Goal: Task Accomplishment & Management: Use online tool/utility

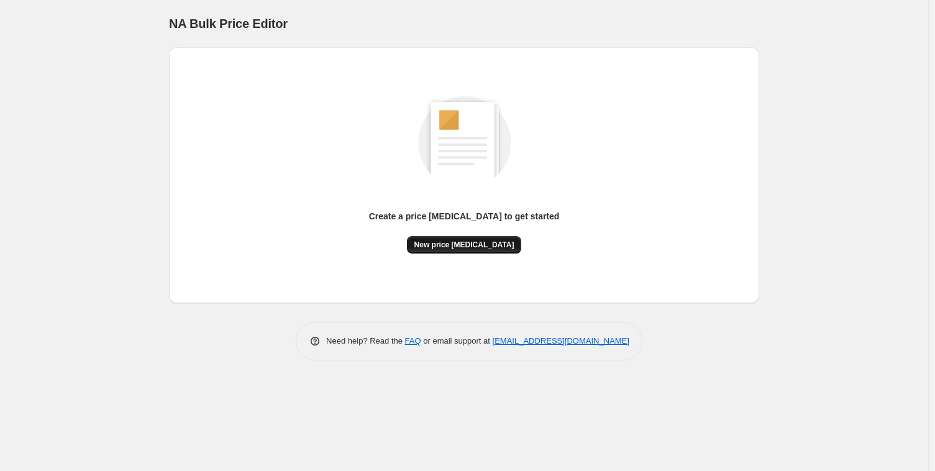
click at [447, 249] on span "New price change job" at bounding box center [465, 245] width 100 height 10
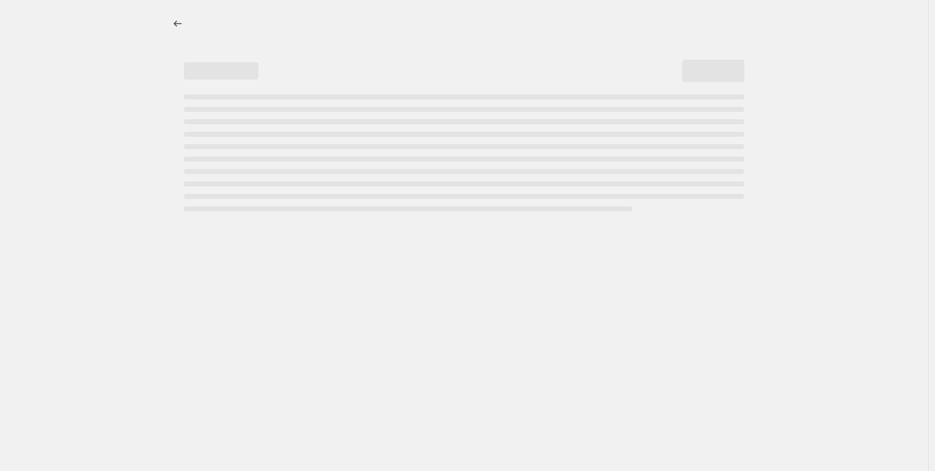
select select "percentage"
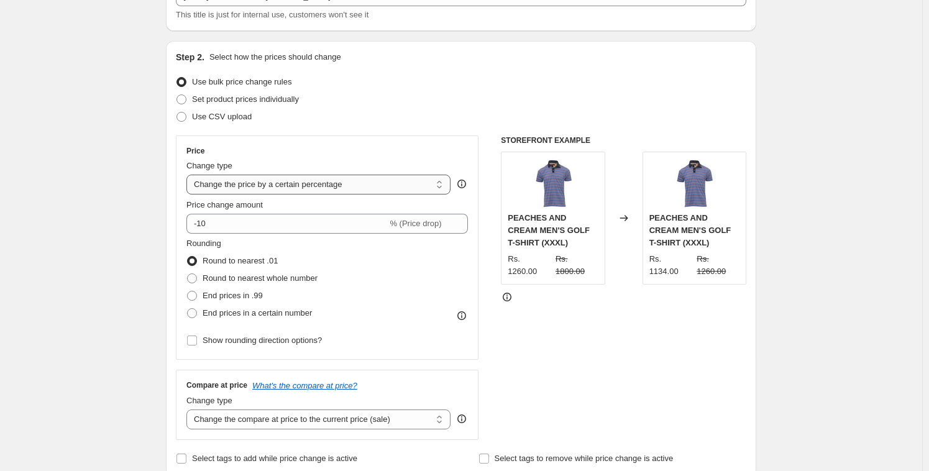
scroll to position [112, 0]
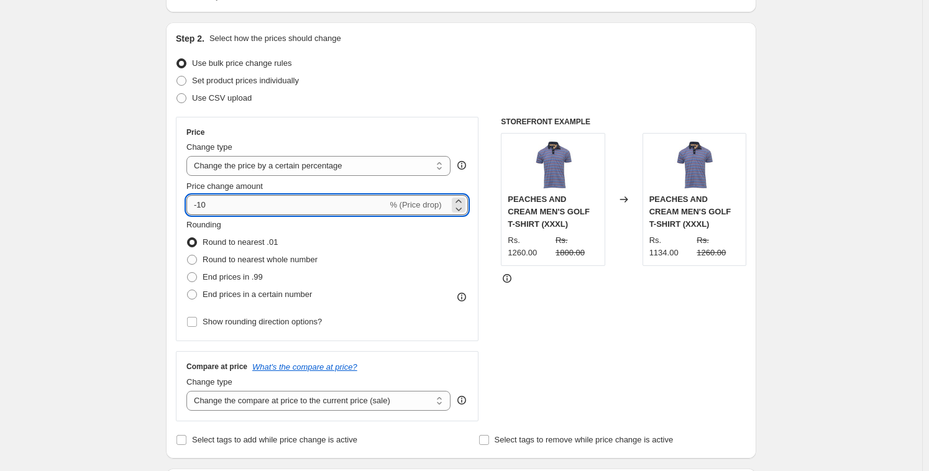
click at [249, 205] on input "-10" at bounding box center [286, 205] width 201 height 20
type input "-15"
click at [405, 129] on div "Price" at bounding box center [327, 132] width 282 height 10
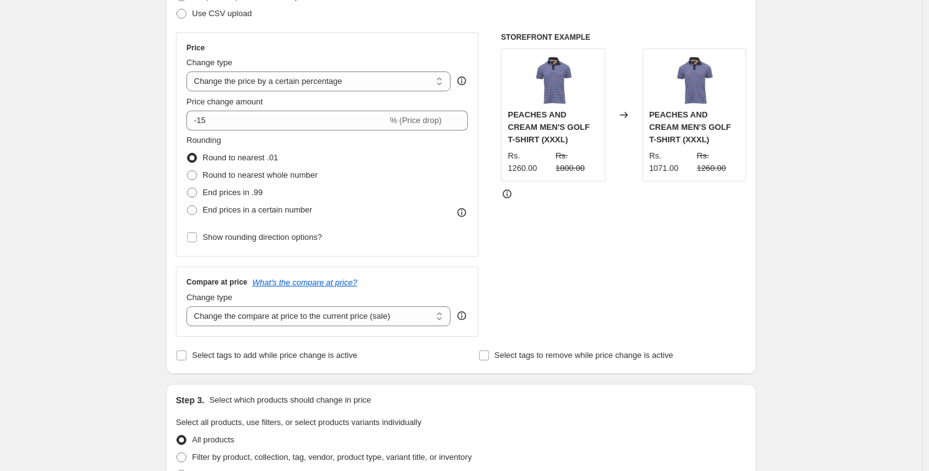
scroll to position [198, 0]
click at [213, 173] on span "Round to nearest whole number" at bounding box center [260, 173] width 115 height 9
click at [188, 170] on input "Round to nearest whole number" at bounding box center [187, 169] width 1 height 1
radio input "true"
click at [242, 152] on span "Round to nearest .01" at bounding box center [240, 156] width 75 height 9
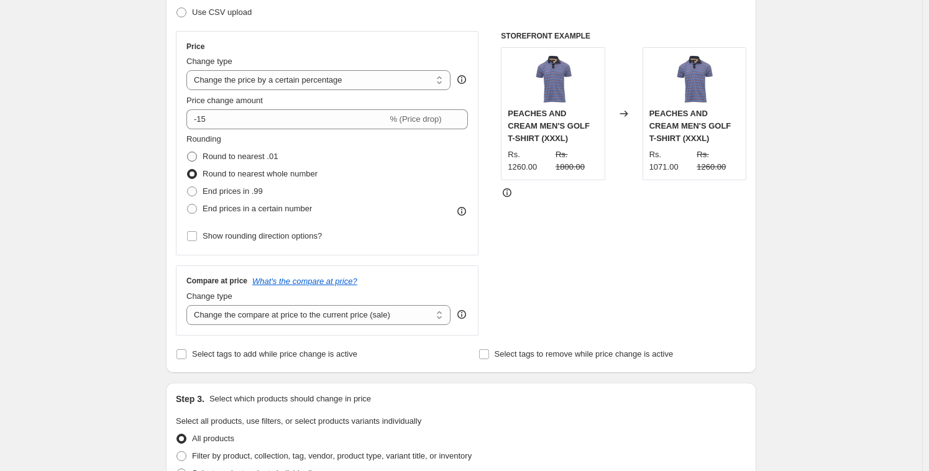
click at [188, 152] on input "Round to nearest .01" at bounding box center [187, 152] width 1 height 1
radio input "true"
click at [243, 172] on span "Round to nearest whole number" at bounding box center [260, 173] width 115 height 9
click at [188, 170] on input "Round to nearest whole number" at bounding box center [187, 169] width 1 height 1
radio input "true"
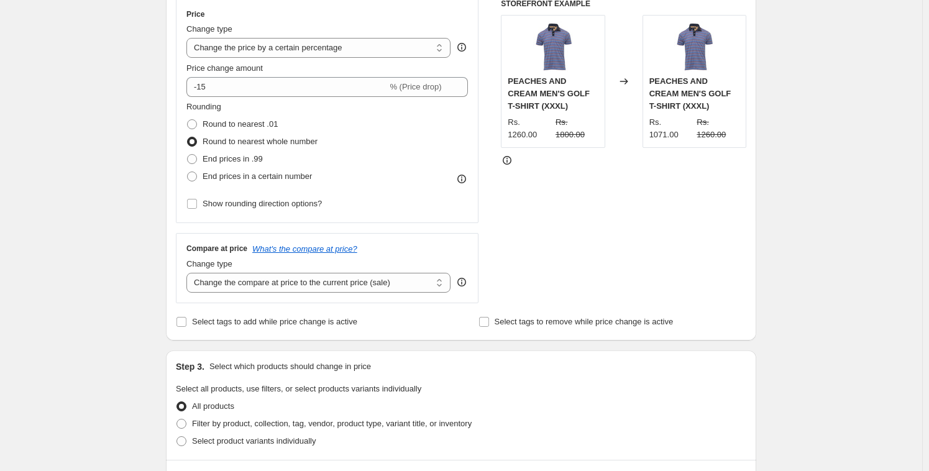
scroll to position [241, 0]
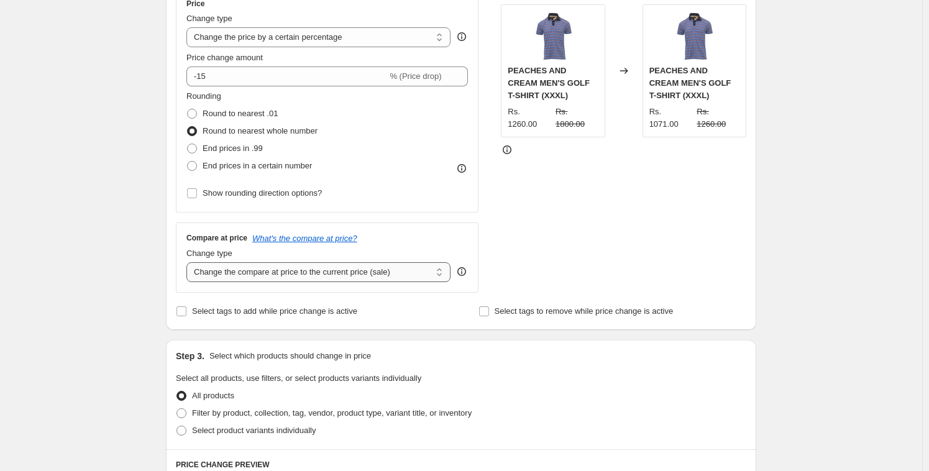
click at [338, 273] on select "Change the compare at price to the current price (sale) Change the compare at p…" at bounding box center [318, 272] width 264 height 20
click at [370, 35] on select "Change the price to a certain amount Change the price by a certain amount Chang…" at bounding box center [318, 37] width 264 height 20
click at [190, 27] on select "Change the price to a certain amount Change the price by a certain amount Chang…" at bounding box center [318, 37] width 264 height 20
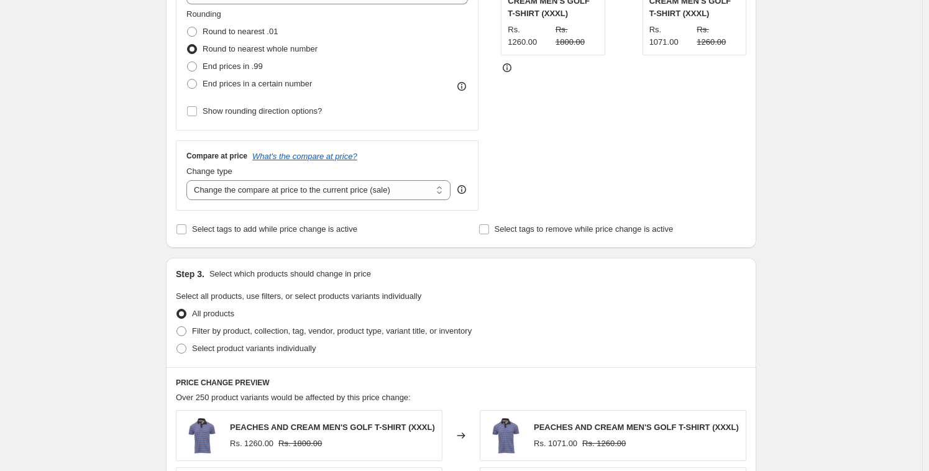
scroll to position [325, 0]
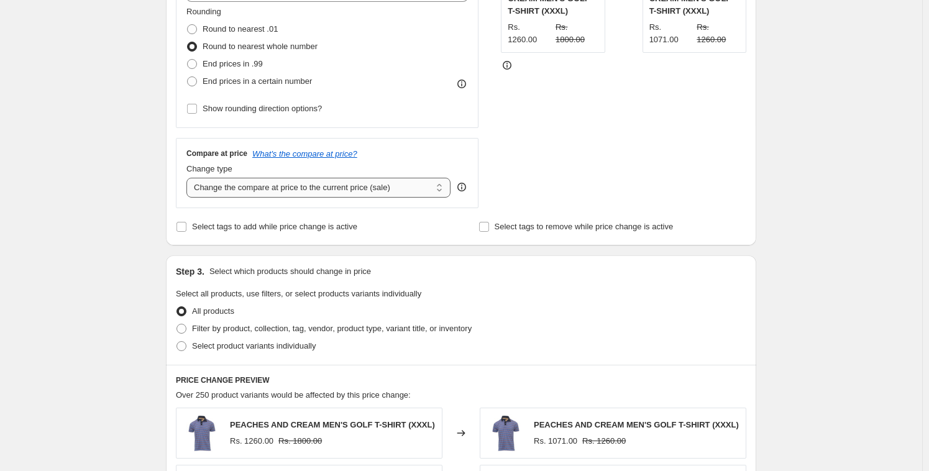
click at [254, 187] on select "Change the compare at price to the current price (sale) Change the compare at p…" at bounding box center [318, 188] width 264 height 20
click at [190, 178] on select "Change the compare at price to the current price (sale) Change the compare at p…" at bounding box center [318, 188] width 264 height 20
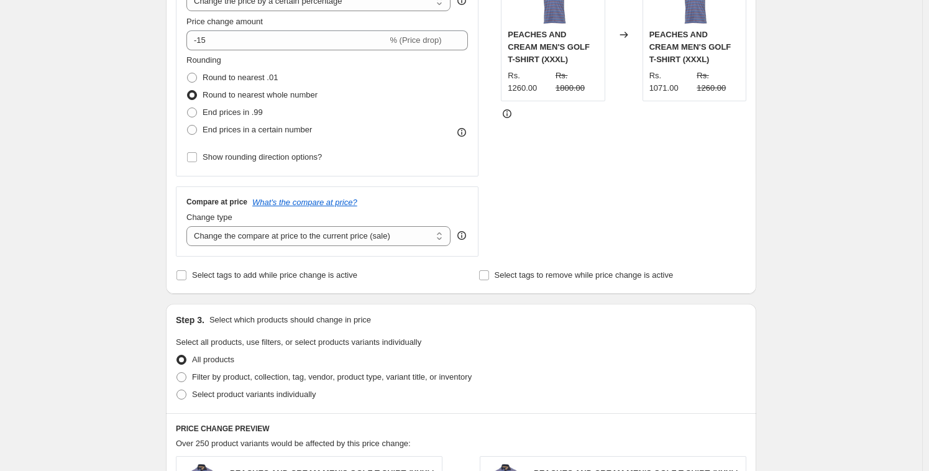
scroll to position [292, 0]
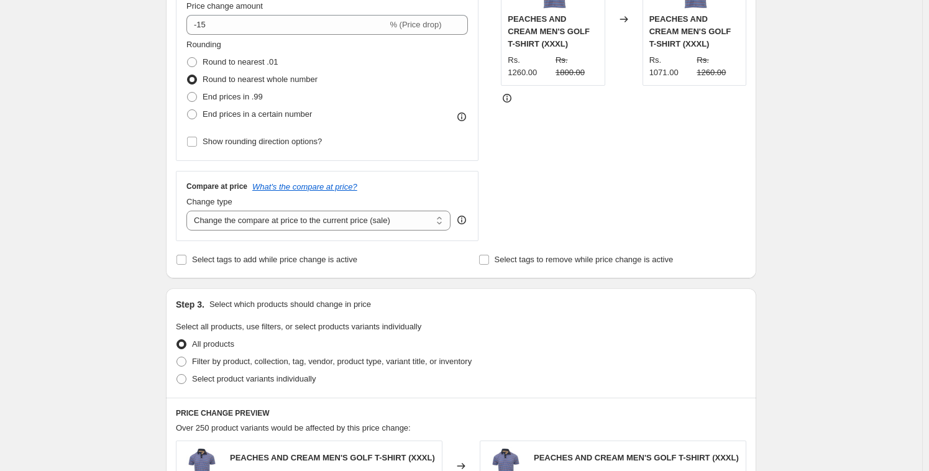
click at [502, 155] on div "Price Change type Change the price to a certain amount Change the price by a ce…" at bounding box center [461, 89] width 571 height 305
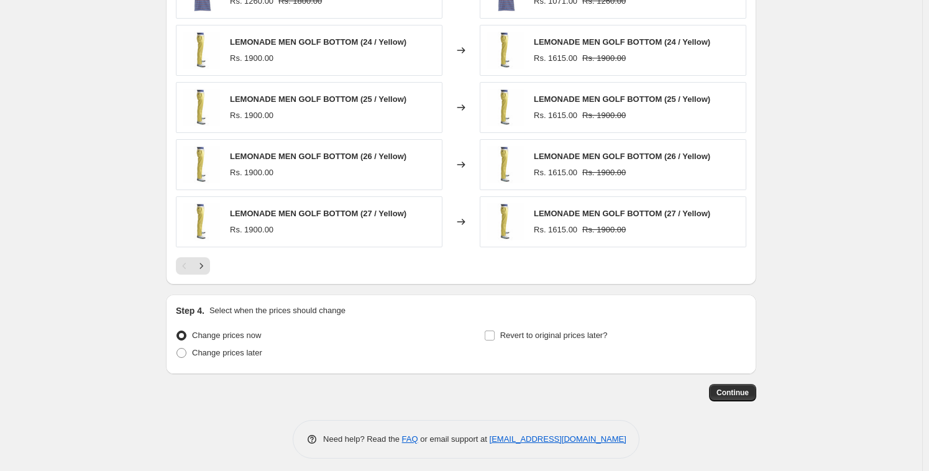
scroll to position [770, 0]
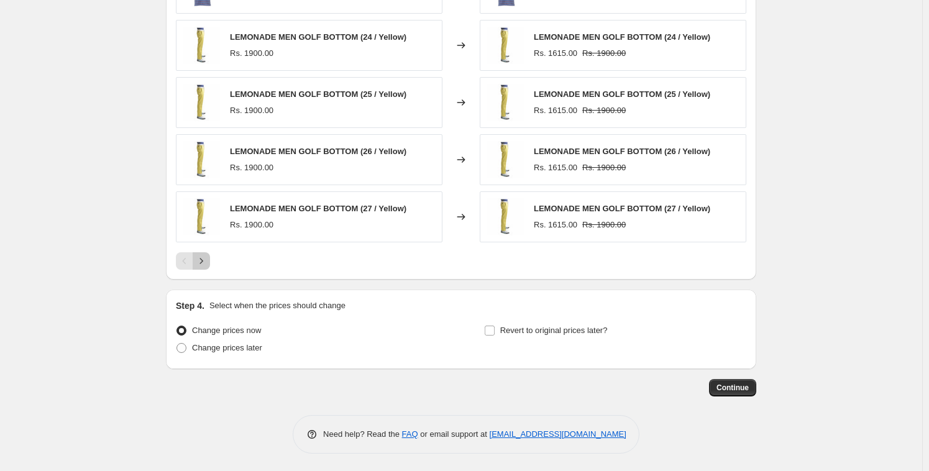
click at [208, 261] on icon "Next" at bounding box center [201, 261] width 12 height 12
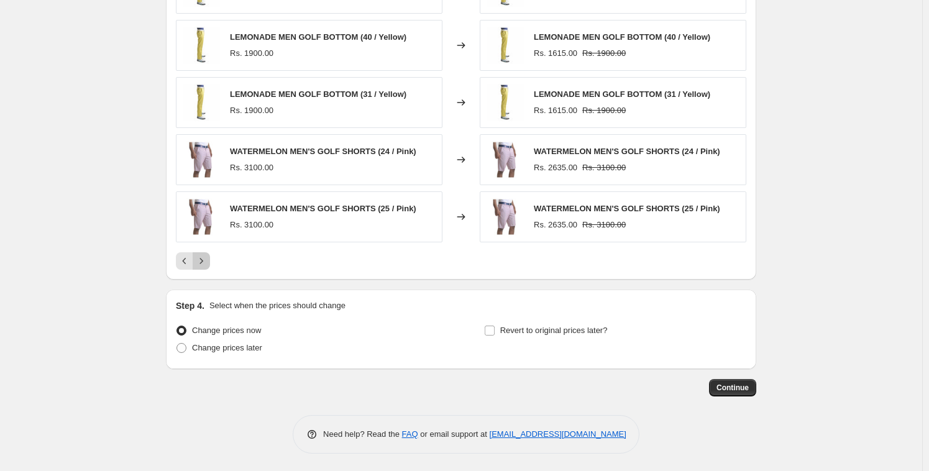
click at [208, 261] on icon "Next" at bounding box center [201, 261] width 12 height 12
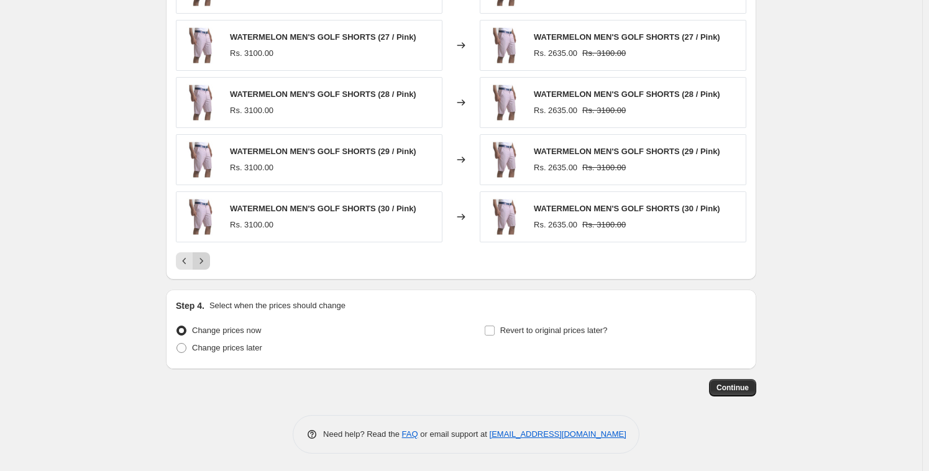
click at [208, 261] on icon "Next" at bounding box center [201, 261] width 12 height 12
click at [744, 388] on span "Continue" at bounding box center [733, 388] width 32 height 10
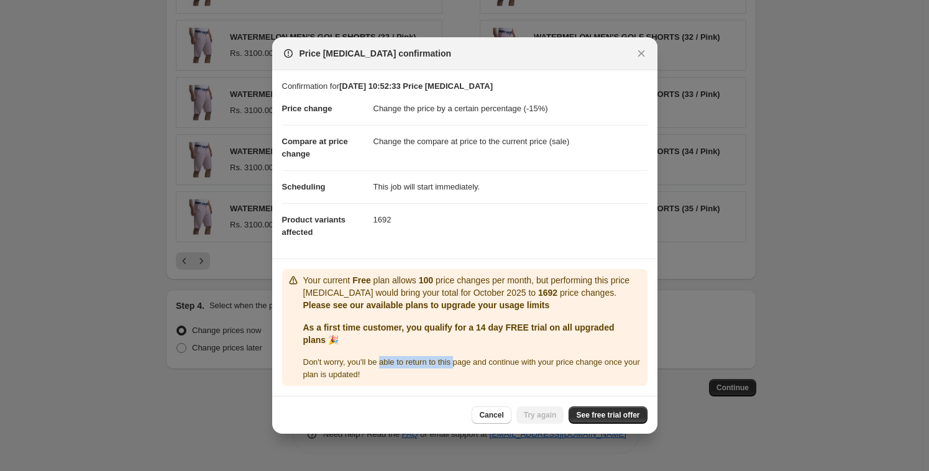
drag, startPoint x: 387, startPoint y: 364, endPoint x: 467, endPoint y: 364, distance: 80.8
click at [466, 364] on span "Don ' t worry, you ' ll be able to return to this page and continue with your p…" at bounding box center [471, 368] width 337 height 22
click at [457, 379] on div "Don ' t worry, you ' ll be able to return to this page and continue with your p…" at bounding box center [472, 368] width 339 height 25
click at [586, 413] on span "See free trial offer" at bounding box center [607, 415] width 63 height 10
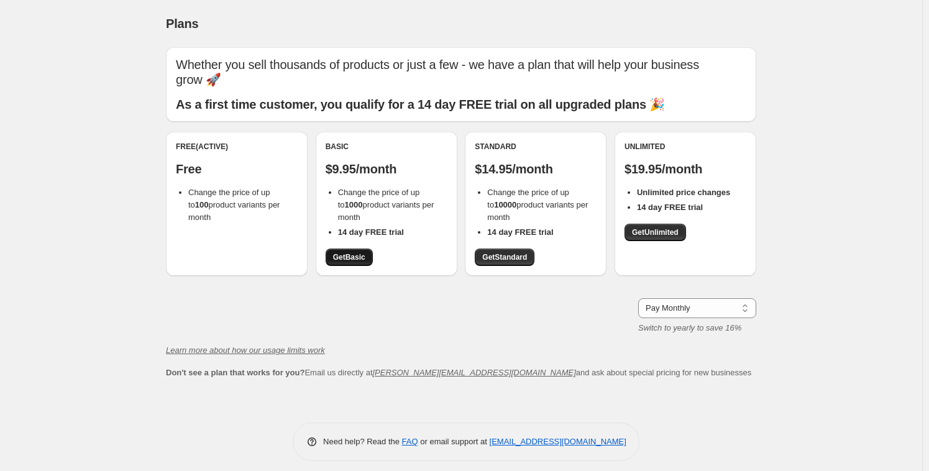
click at [354, 258] on span "Get Basic" at bounding box center [349, 257] width 32 height 10
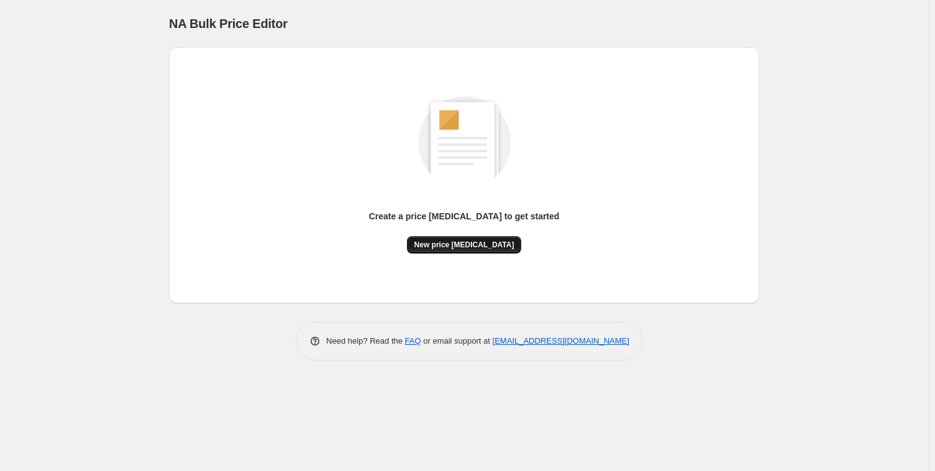
click at [459, 251] on button "New price change job" at bounding box center [464, 244] width 115 height 17
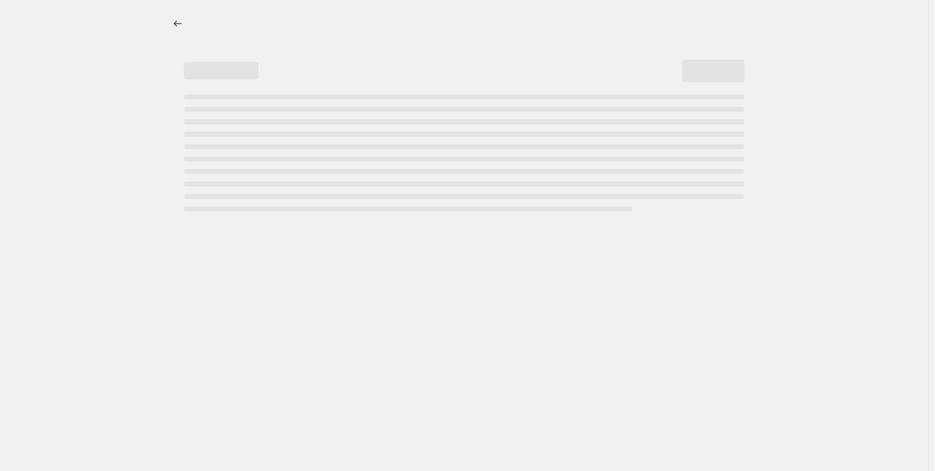
select select "percentage"
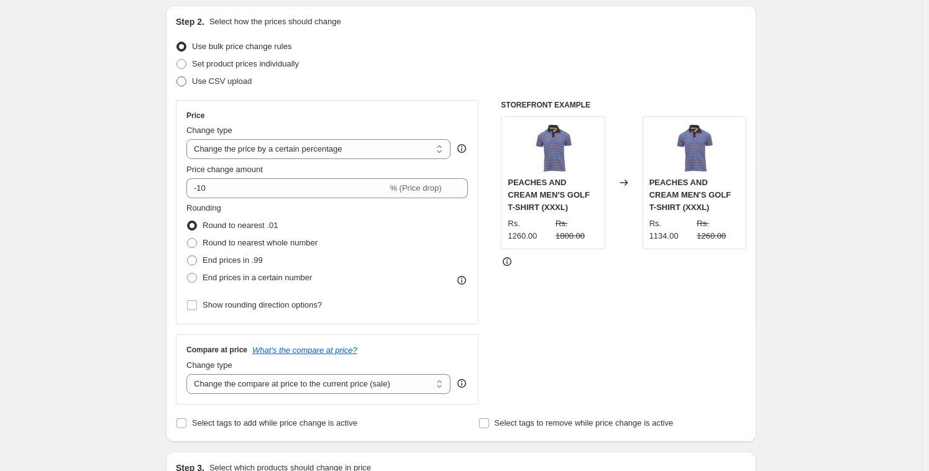
scroll to position [132, 0]
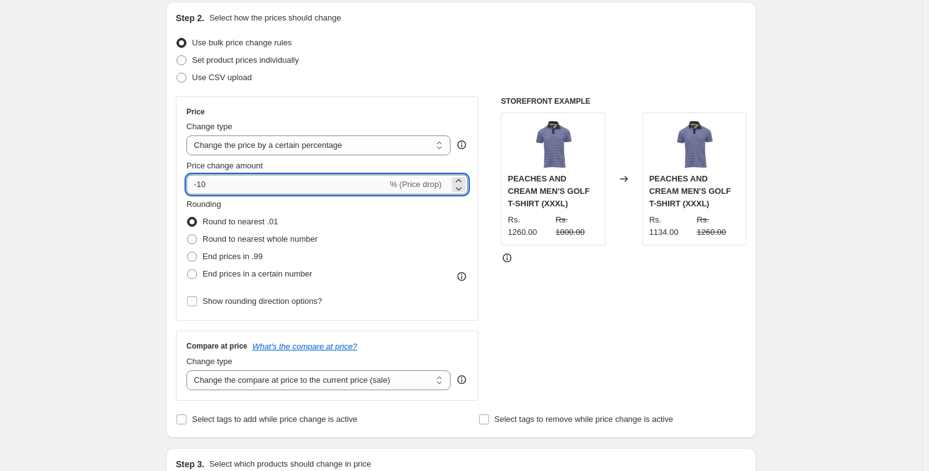
click at [249, 186] on input "-10" at bounding box center [286, 185] width 201 height 20
type input "-15"
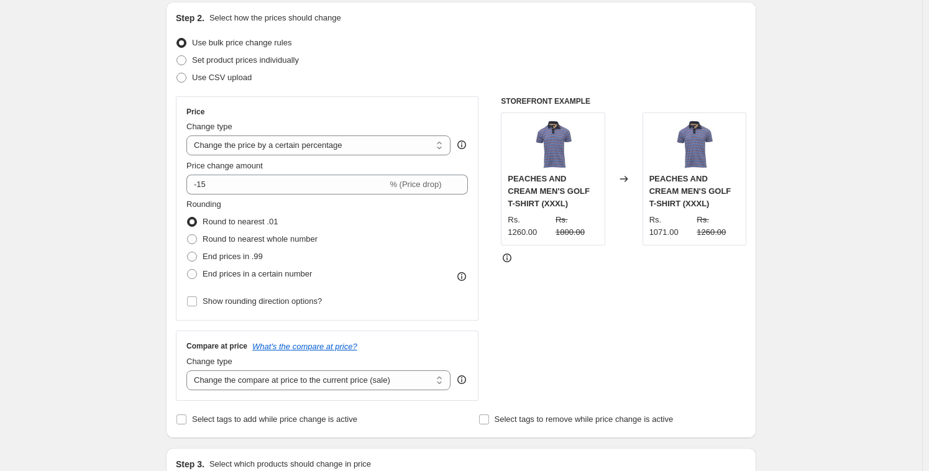
click at [495, 214] on div "Price Change type Change the price to a certain amount Change the price by a ce…" at bounding box center [461, 248] width 571 height 305
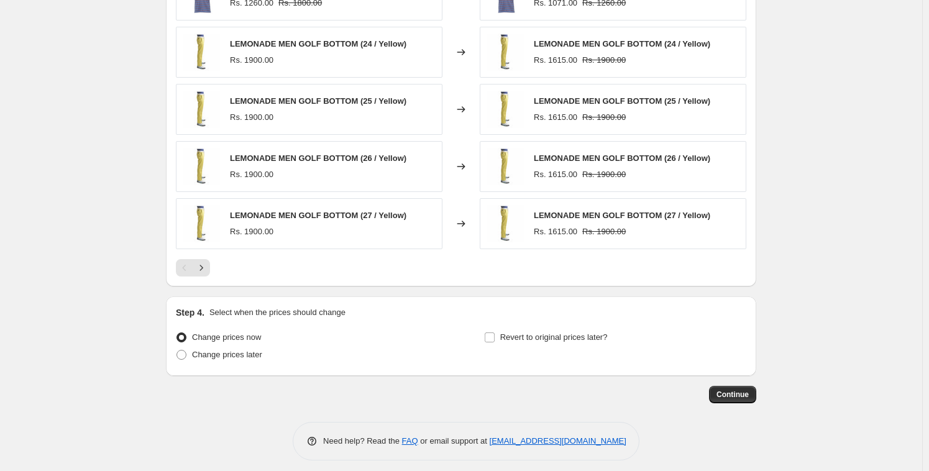
scroll to position [770, 0]
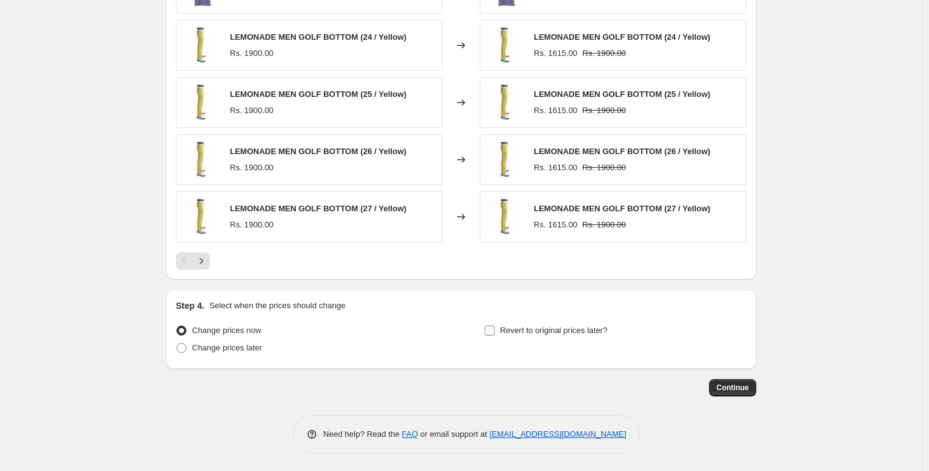
click at [495, 331] on input "Revert to original prices later?" at bounding box center [490, 331] width 10 height 10
checkbox input "true"
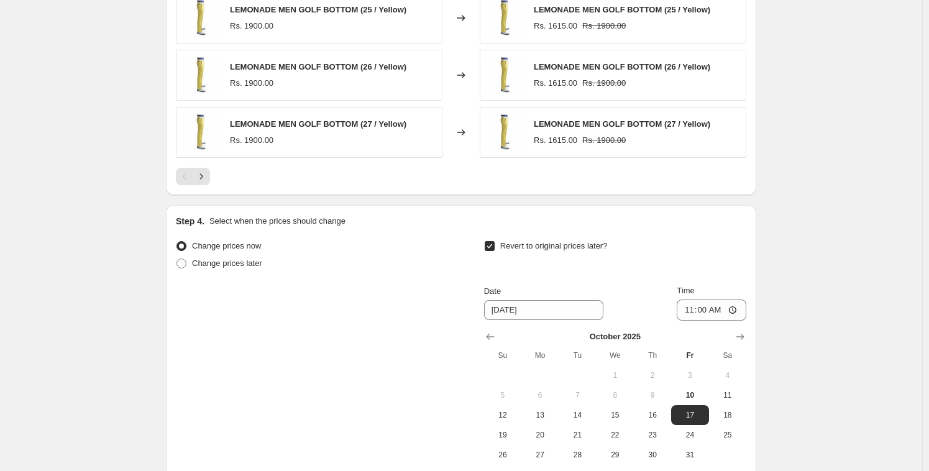
scroll to position [982, 0]
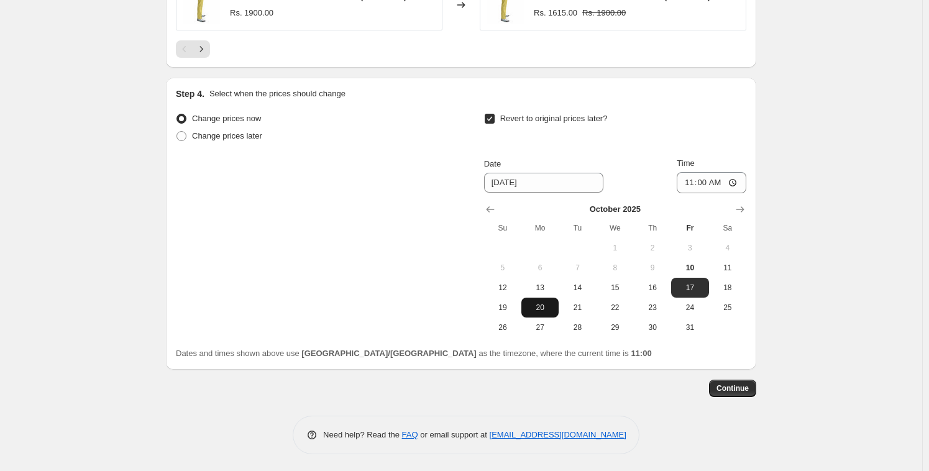
click at [549, 307] on span "20" at bounding box center [539, 308] width 27 height 10
type input "[DATE]"
click at [689, 180] on input "11:00" at bounding box center [712, 182] width 70 height 21
type input "23:59"
click at [671, 120] on div "Revert to original prices later?" at bounding box center [615, 128] width 262 height 37
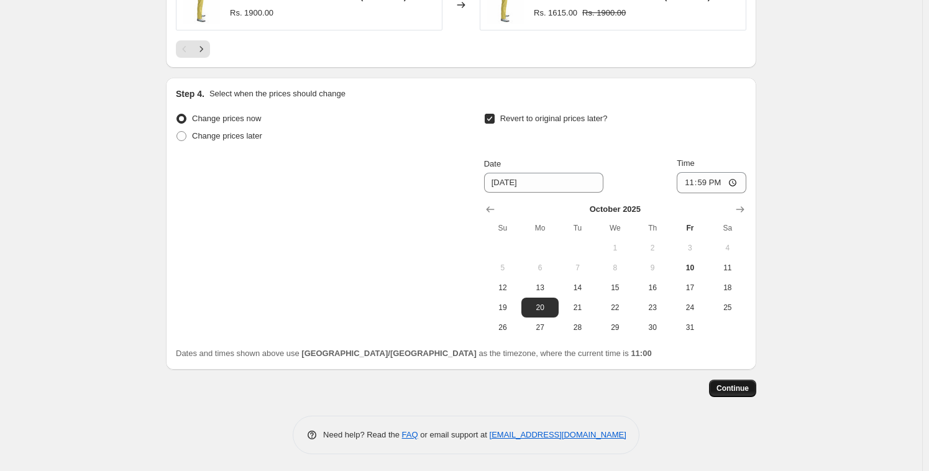
click at [737, 384] on span "Continue" at bounding box center [733, 389] width 32 height 10
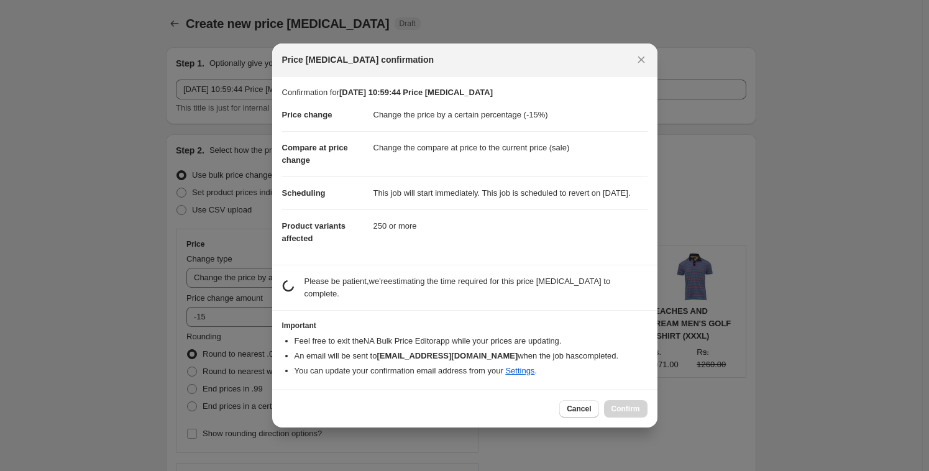
scroll to position [0, 0]
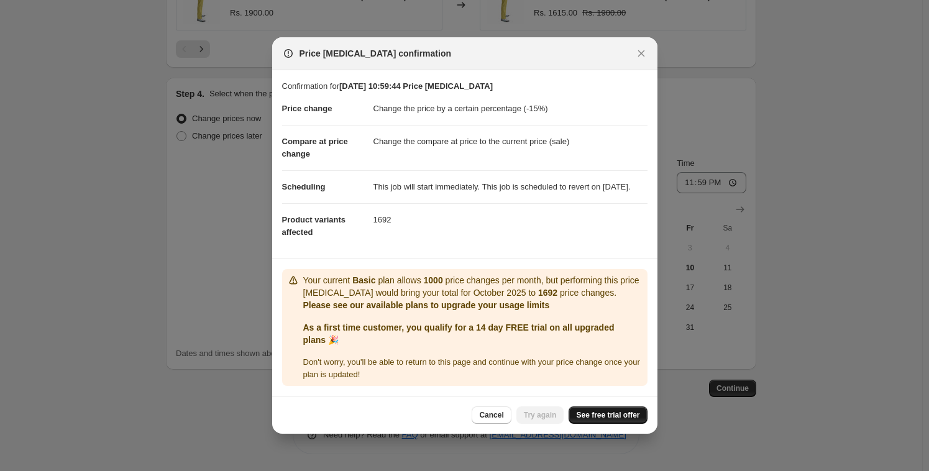
click at [577, 420] on span "See free trial offer" at bounding box center [607, 415] width 63 height 10
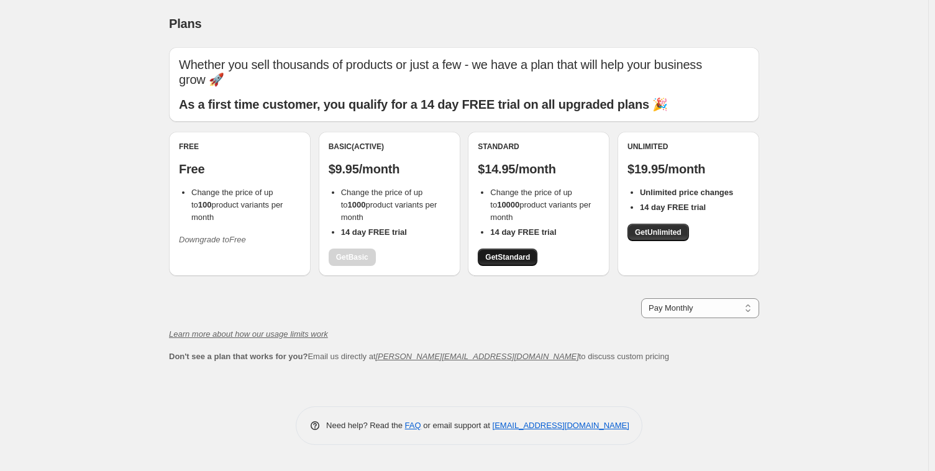
click at [504, 261] on span "Get Standard" at bounding box center [507, 257] width 45 height 10
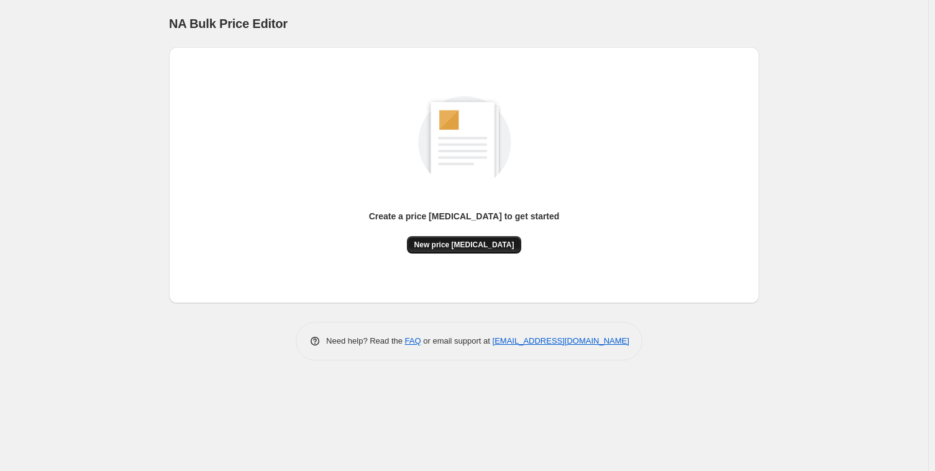
click at [452, 247] on span "New price [MEDICAL_DATA]" at bounding box center [465, 245] width 100 height 10
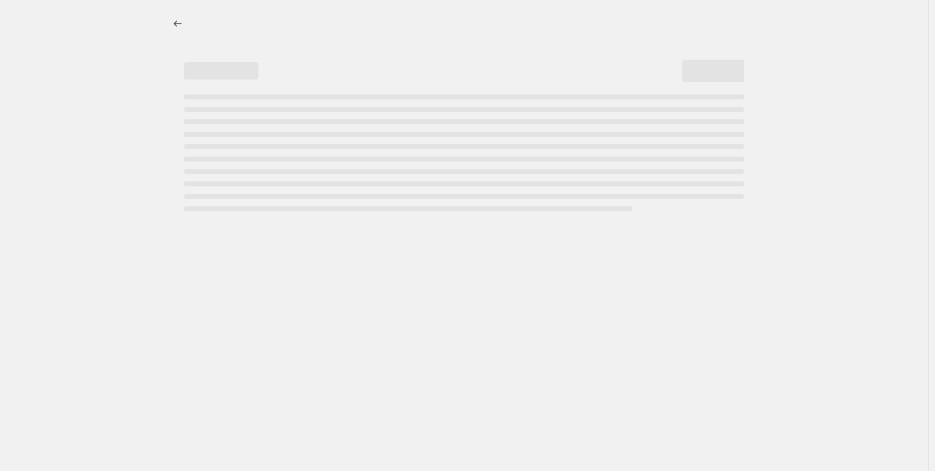
select select "percentage"
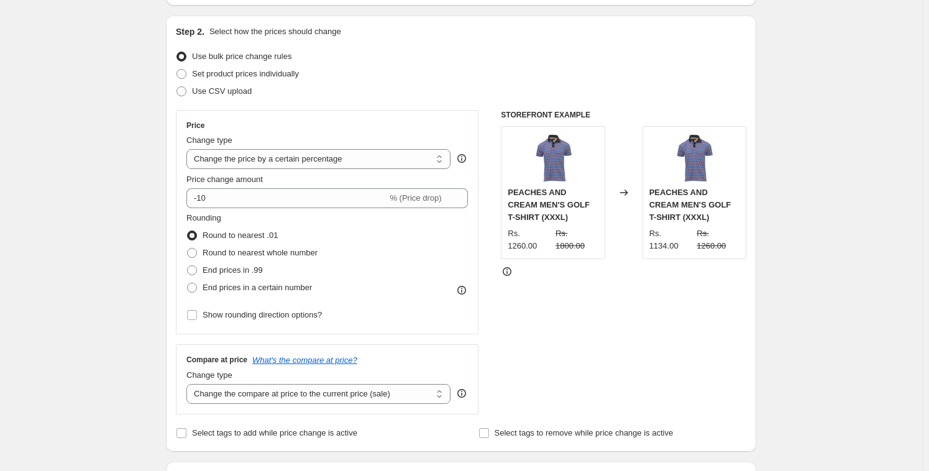
scroll to position [137, 0]
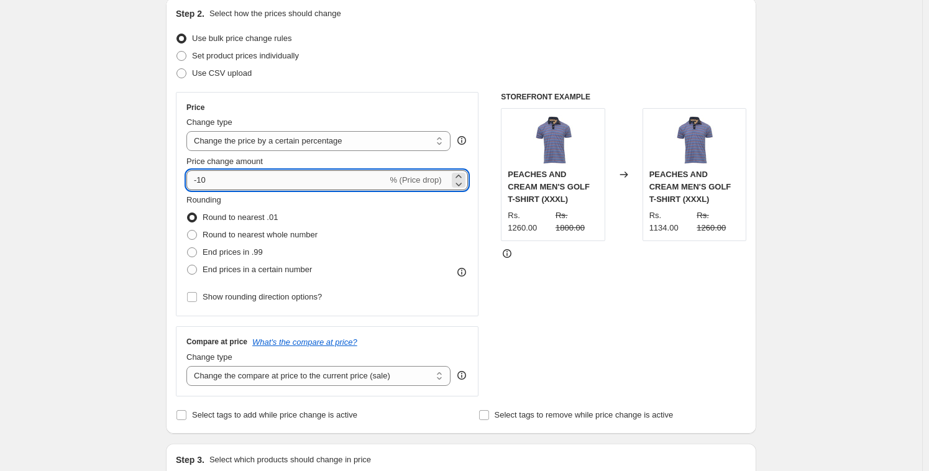
click at [277, 177] on input "-10" at bounding box center [286, 180] width 201 height 20
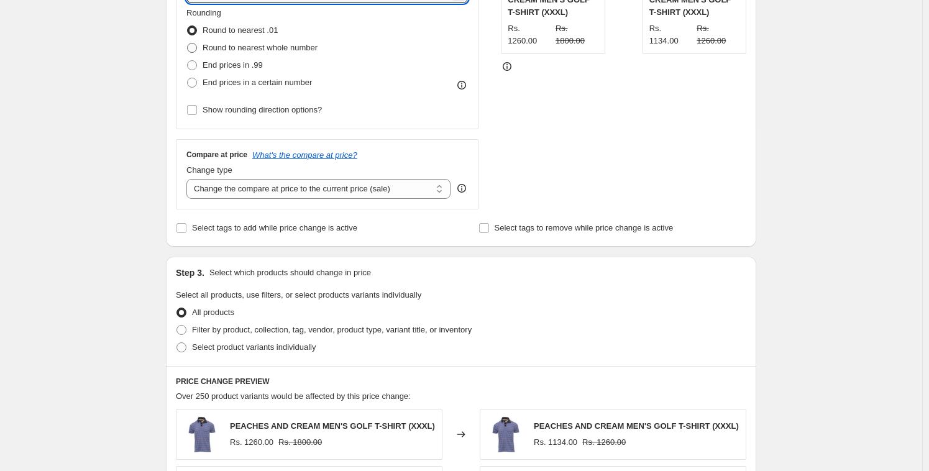
scroll to position [325, 0]
type input "-15"
click at [323, 184] on select "Change the compare at price to the current price (sale) Change the compare at p…" at bounding box center [318, 188] width 264 height 20
click at [190, 178] on select "Change the compare at price to the current price (sale) Change the compare at p…" at bounding box center [318, 188] width 264 height 20
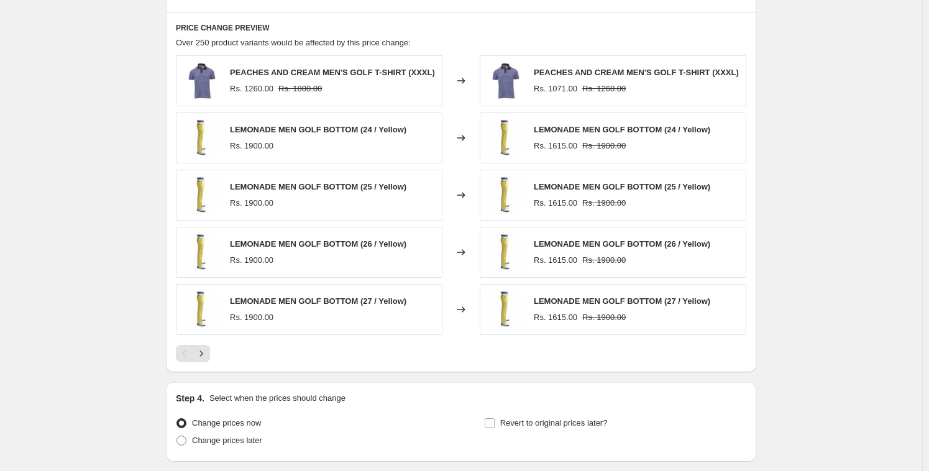
scroll to position [770, 0]
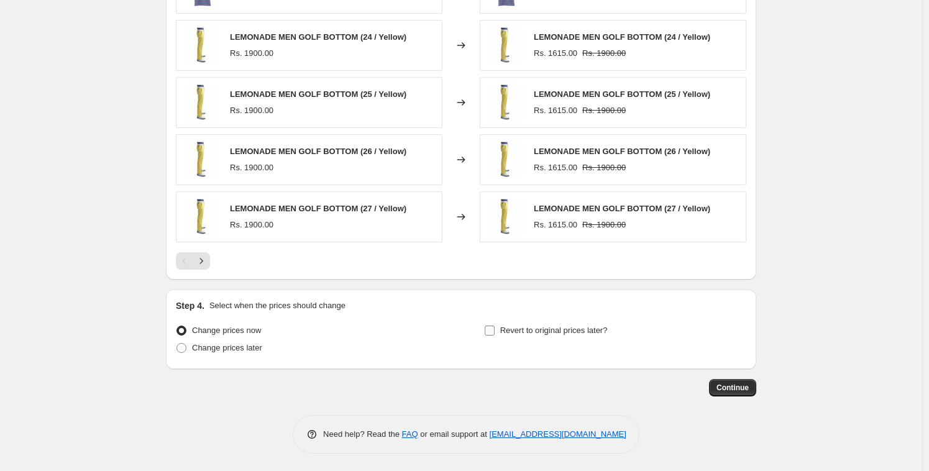
click at [494, 329] on input "Revert to original prices later?" at bounding box center [490, 331] width 10 height 10
checkbox input "true"
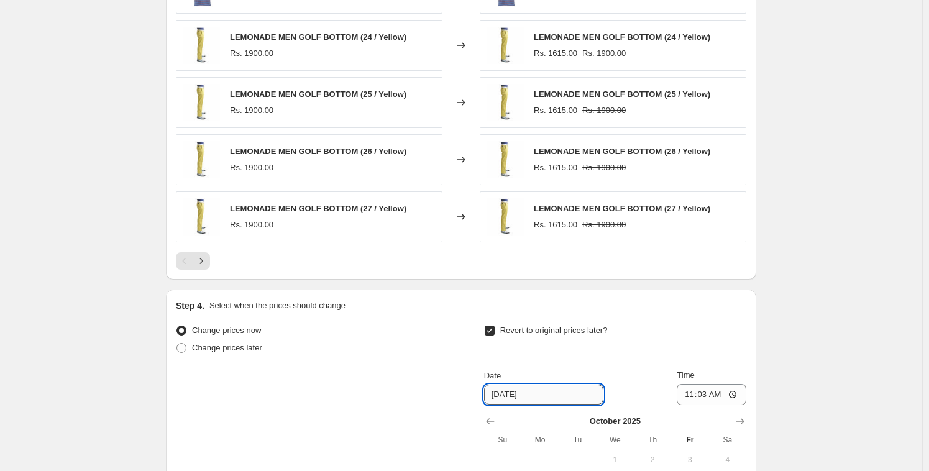
click at [533, 395] on input "[DATE]" at bounding box center [543, 395] width 119 height 20
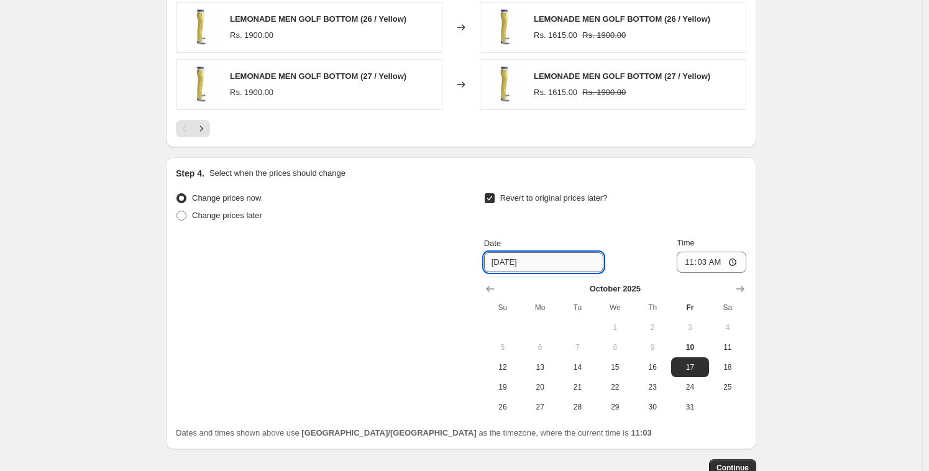
scroll to position [982, 0]
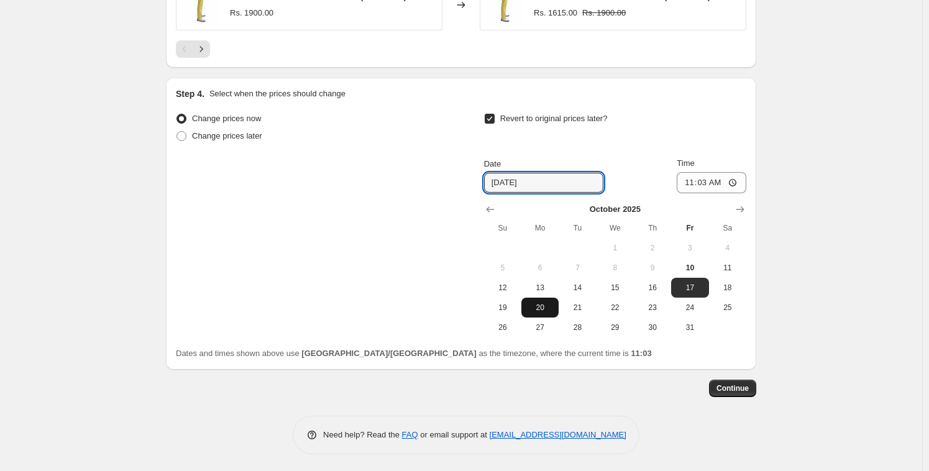
click at [549, 303] on span "20" at bounding box center [539, 308] width 27 height 10
type input "[DATE]"
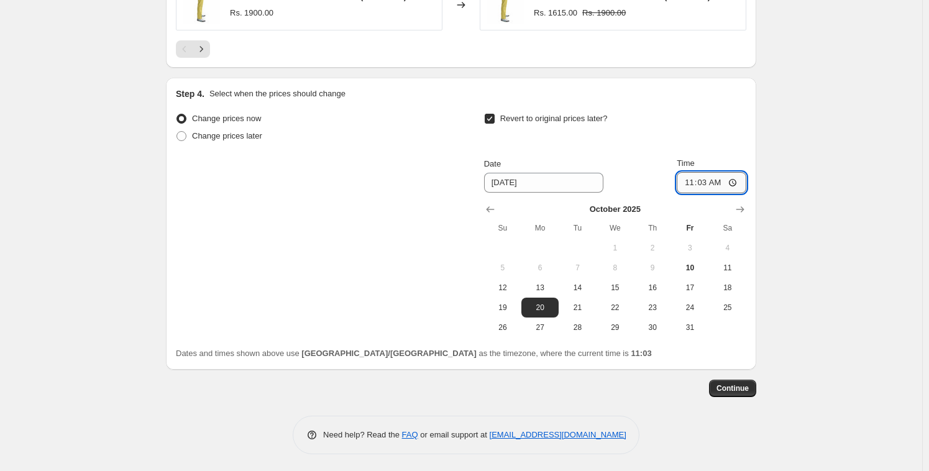
click at [701, 179] on input "11:03" at bounding box center [712, 182] width 70 height 21
type input "23:59"
click at [727, 390] on span "Continue" at bounding box center [733, 389] width 32 height 10
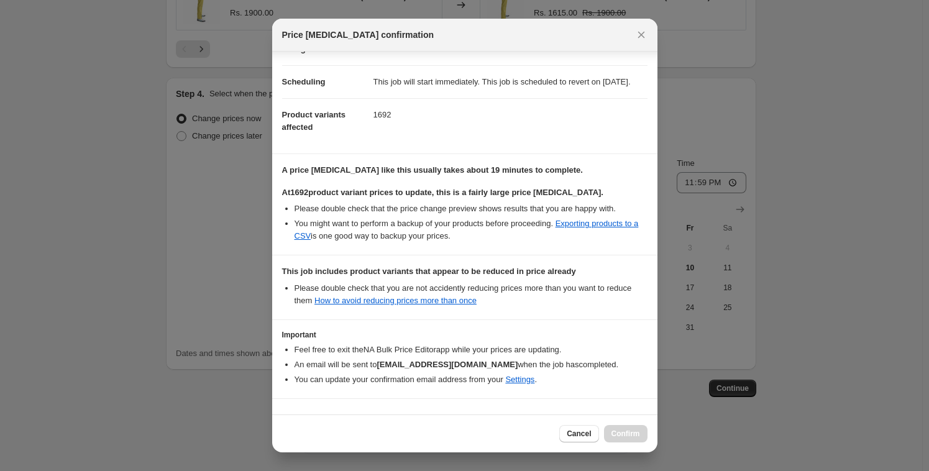
scroll to position [144, 0]
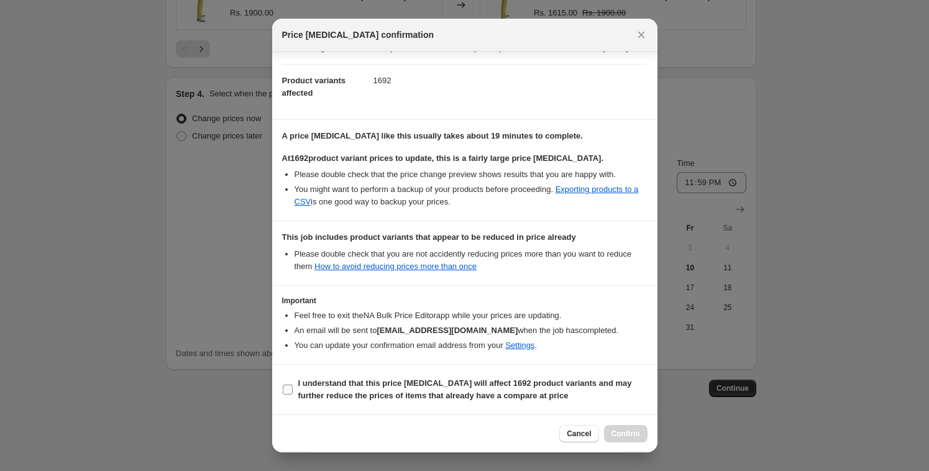
click at [293, 394] on label "I understand that this price [MEDICAL_DATA] will affect 1692 product variants a…" at bounding box center [464, 390] width 365 height 30
click at [293, 394] on input "I understand that this price [MEDICAL_DATA] will affect 1692 product variants a…" at bounding box center [288, 390] width 10 height 10
checkbox input "true"
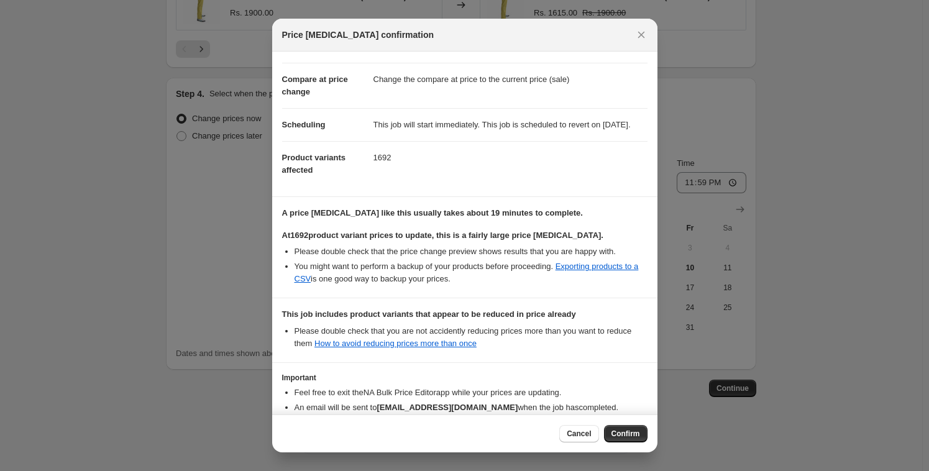
scroll to position [0, 0]
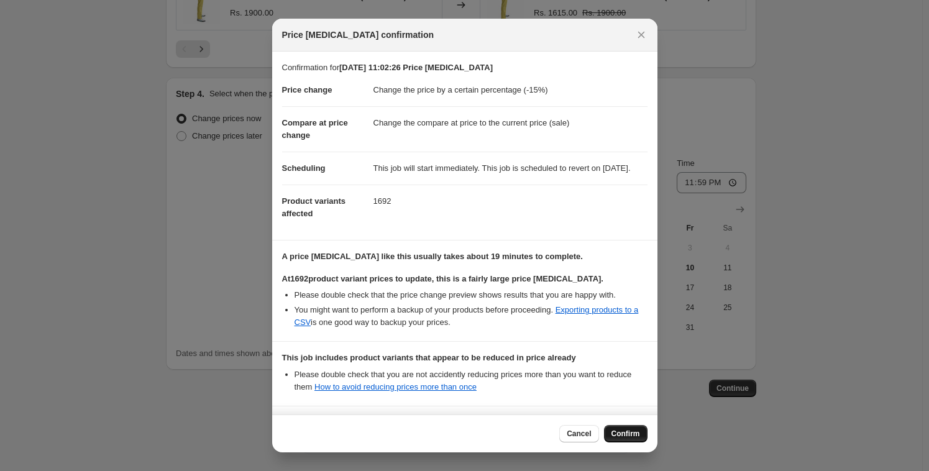
click at [623, 434] on span "Confirm" at bounding box center [626, 434] width 29 height 10
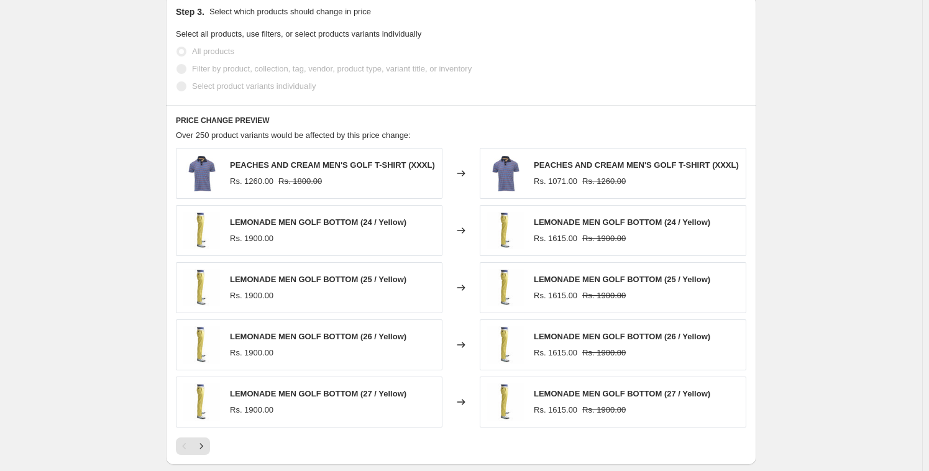
scroll to position [301, 0]
